Goal: Book appointment/travel/reservation

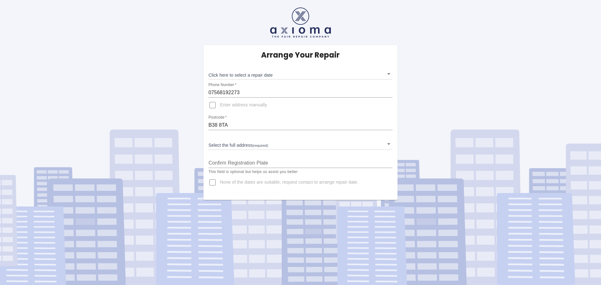
click at [387, 76] on body "Arrange Your Repair Click here to select a repair date ​ Phone Number   * 07568…" at bounding box center [300, 142] width 601 height 285
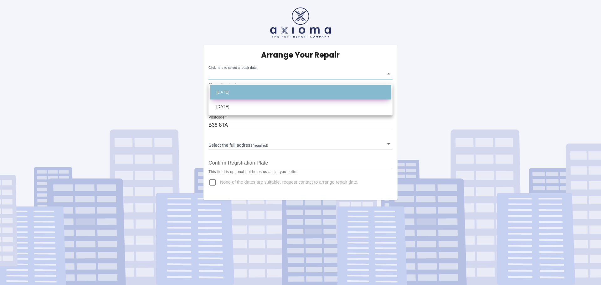
click at [242, 92] on li "Wed Sep 17 2025" at bounding box center [300, 92] width 181 height 14
type input "2025-09-17T00:00:00.000Z"
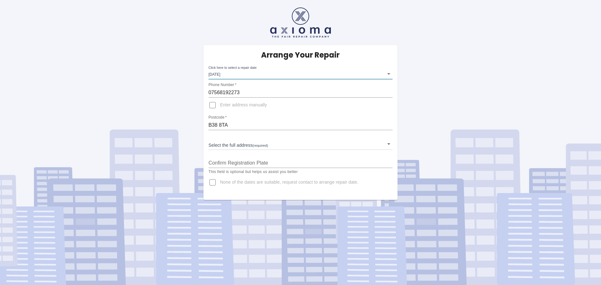
click at [213, 111] on input "Enter address manually" at bounding box center [212, 105] width 15 height 15
checkbox input "true"
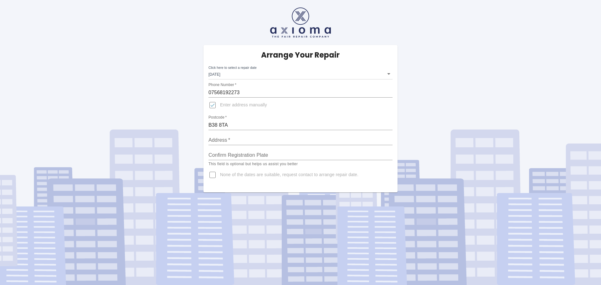
click at [231, 145] on input "Address   *" at bounding box center [301, 140] width 184 height 10
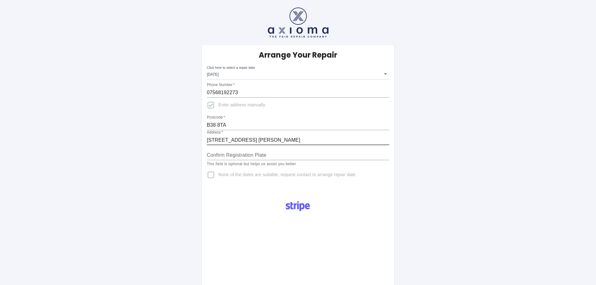
click at [252, 145] on input "18 wychall lane.kings norton" at bounding box center [298, 140] width 183 height 10
type input "18 wychall lane, kings norton"
click at [274, 160] on input "Confirm Registration Plate" at bounding box center [298, 155] width 183 height 10
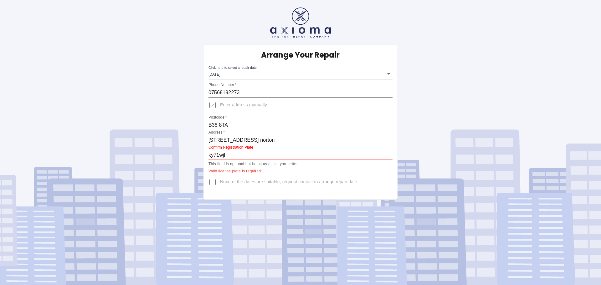
click at [297, 160] on input "ky71wjl" at bounding box center [301, 155] width 184 height 10
click at [263, 160] on input "ky71wjl" at bounding box center [301, 155] width 184 height 10
type input "k"
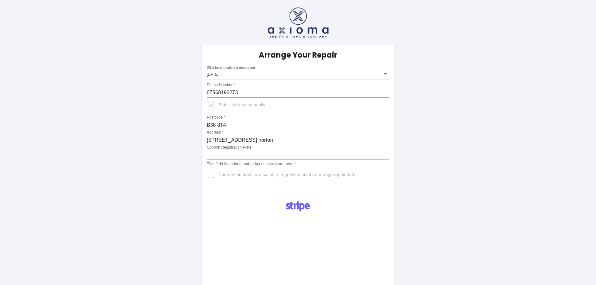
click at [236, 160] on input "Confirm Registration Plate" at bounding box center [298, 155] width 183 height 10
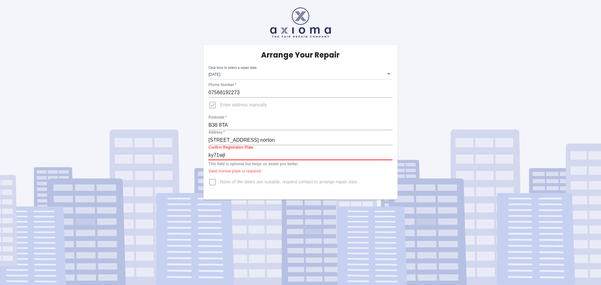
type input "ky71wjl"
click at [214, 190] on input "None of the dates are suitable, request contact to arrange repair date." at bounding box center [212, 182] width 15 height 15
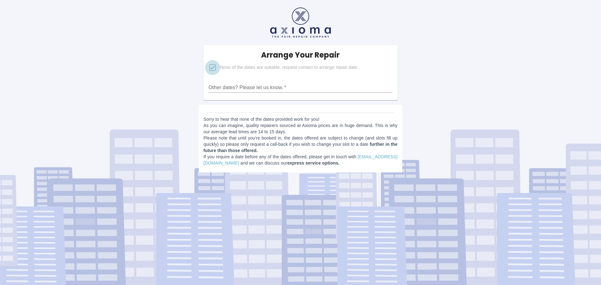
click at [214, 70] on input "None of the dates are suitable, request contact to arrange repair date." at bounding box center [212, 67] width 15 height 15
checkbox input "false"
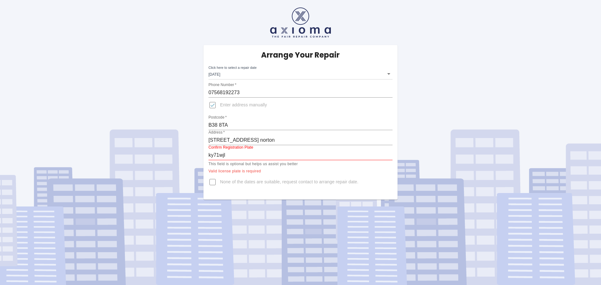
click at [241, 160] on input "ky71wjl" at bounding box center [301, 155] width 184 height 10
click at [299, 145] on input "18 wychall lane, kings norton" at bounding box center [301, 140] width 184 height 10
type input "18 wychall lane, kings norton birmingham"
click at [234, 160] on input "ky71wjl" at bounding box center [301, 155] width 184 height 10
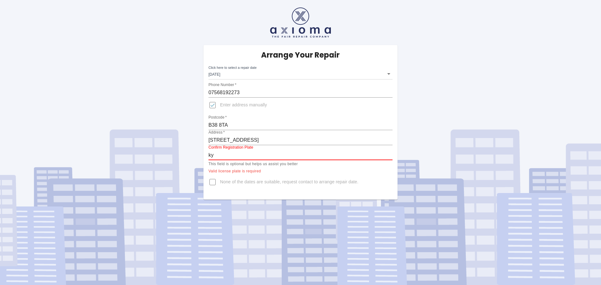
type input "k"
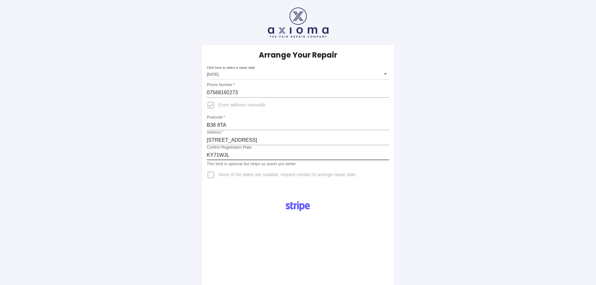
type input "KY71WJL"
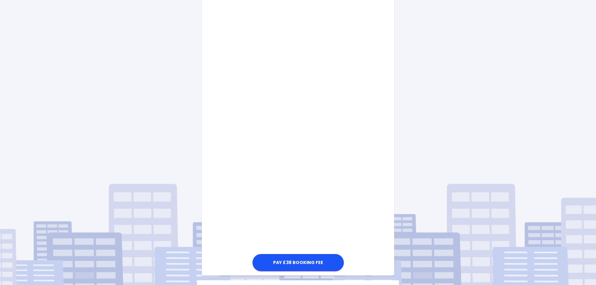
scroll to position [219, 0]
click at [368, 214] on div "Pay £38 Booking Fee" at bounding box center [298, 125] width 193 height 296
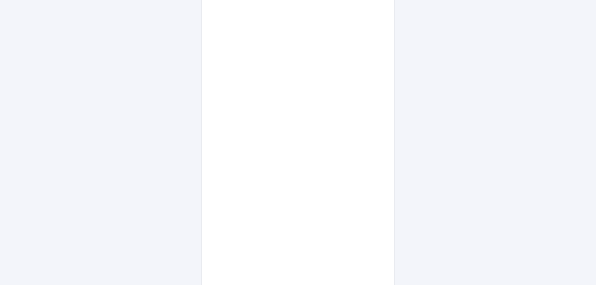
scroll to position [392, 0]
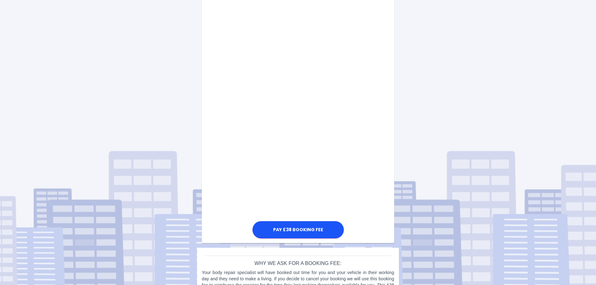
click at [364, 147] on div "Pay £38 Booking Fee" at bounding box center [298, 22] width 193 height 436
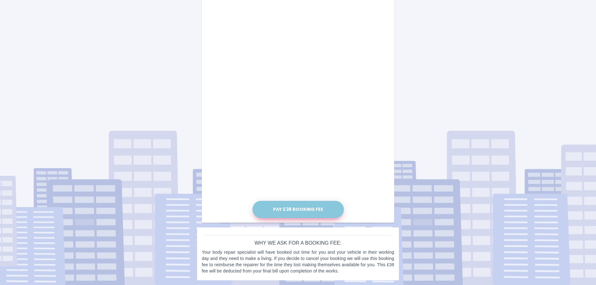
click at [298, 201] on button "Pay £38 Booking Fee" at bounding box center [298, 209] width 91 height 17
